Goal: Task Accomplishment & Management: Manage account settings

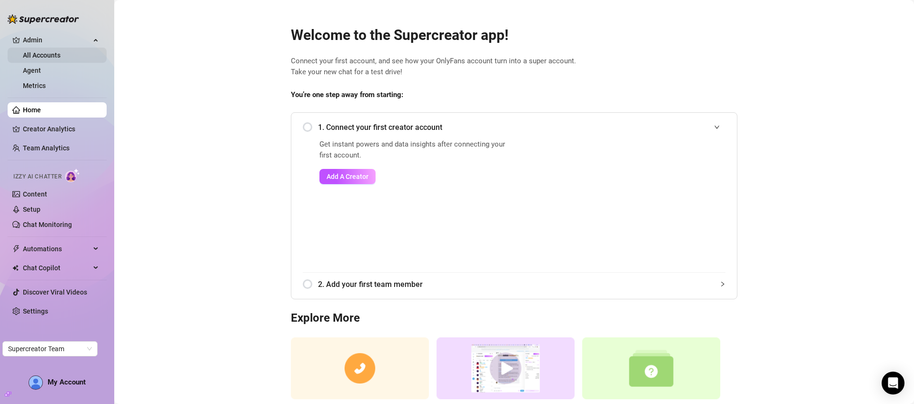
click at [40, 58] on link "All Accounts" at bounding box center [42, 55] width 38 height 8
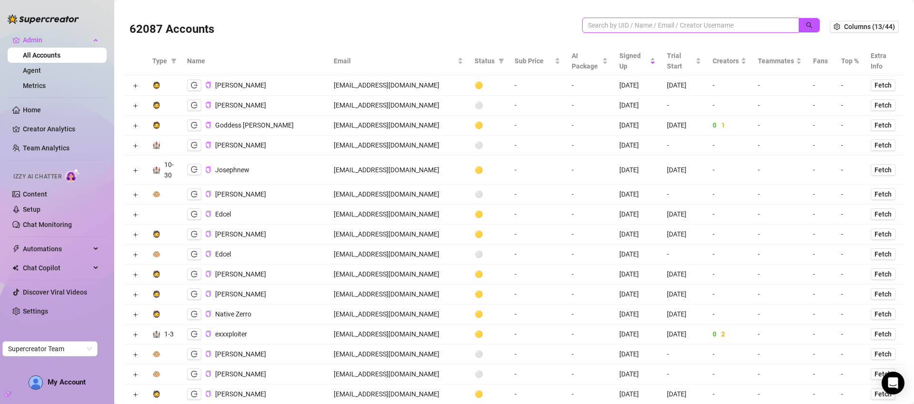
click at [671, 28] on input "search" at bounding box center [687, 25] width 198 height 10
click at [735, 23] on input "search" at bounding box center [687, 25] width 198 height 10
type input "liveri"
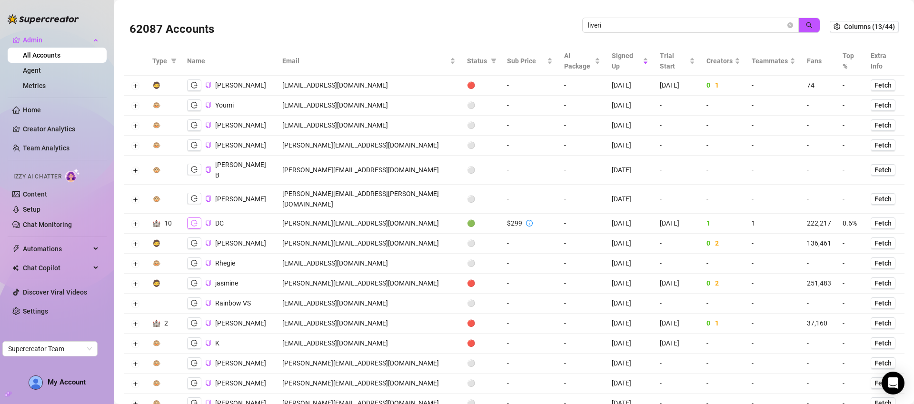
click at [194, 220] on icon "logout" at bounding box center [194, 223] width 7 height 7
